Goal: Information Seeking & Learning: Learn about a topic

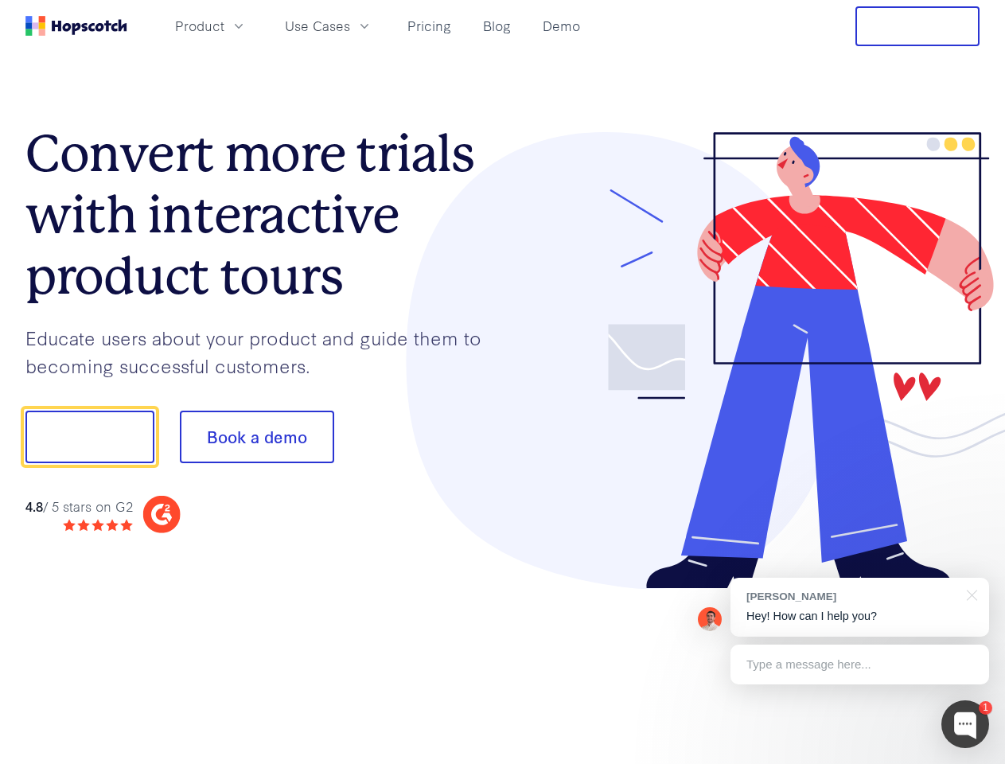
click at [503, 382] on div at bounding box center [741, 360] width 477 height 457
click at [224, 25] on span "Product" at bounding box center [199, 26] width 49 height 20
click at [350, 25] on span "Use Cases" at bounding box center [317, 26] width 65 height 20
click at [917, 26] on button "Free Trial" at bounding box center [917, 26] width 124 height 40
click at [89, 437] on button "Show me!" at bounding box center [89, 436] width 129 height 53
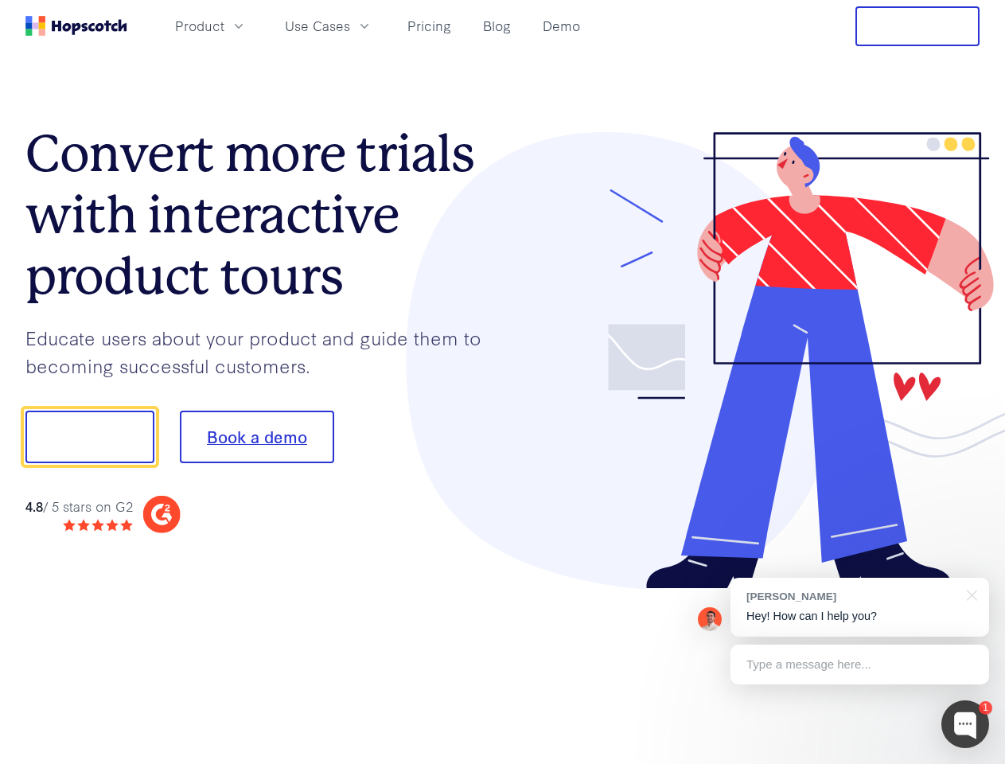
click at [256, 437] on button "Book a demo" at bounding box center [257, 436] width 154 height 53
click at [965, 724] on div at bounding box center [965, 724] width 48 height 48
click at [859, 607] on div "[PERSON_NAME] Hey! How can I help you?" at bounding box center [859, 607] width 259 height 59
click at [969, 593] on div at bounding box center [839, 434] width 298 height 531
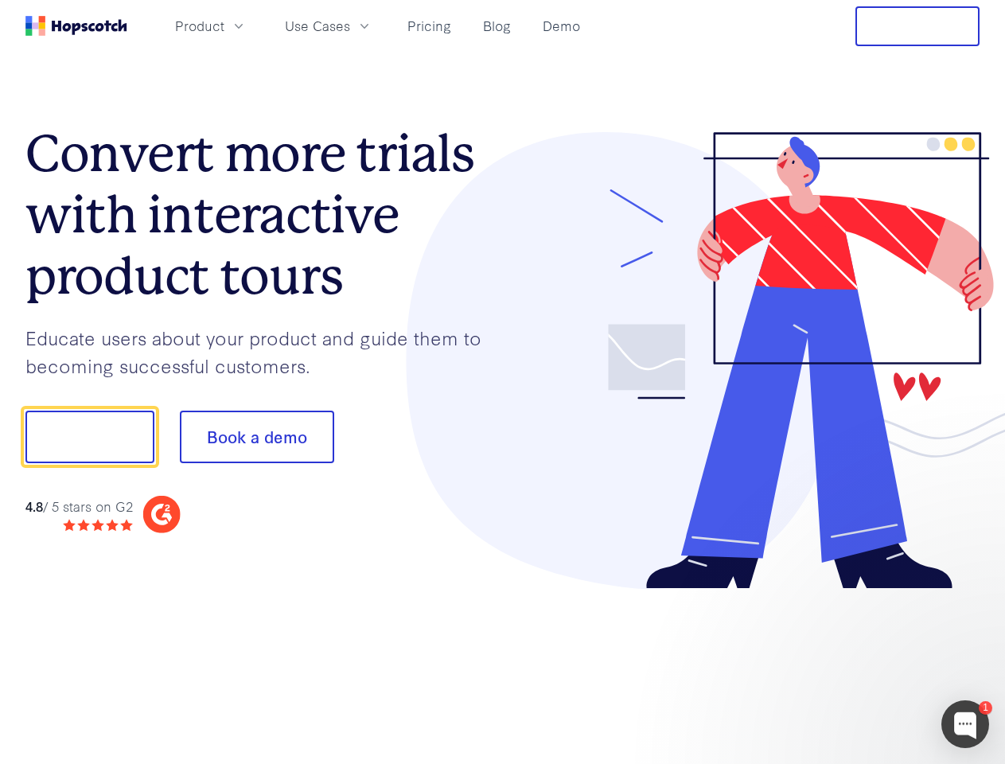
click at [859, 664] on div at bounding box center [839, 541] width 298 height 317
